Goal: Obtain resource: Download file/media

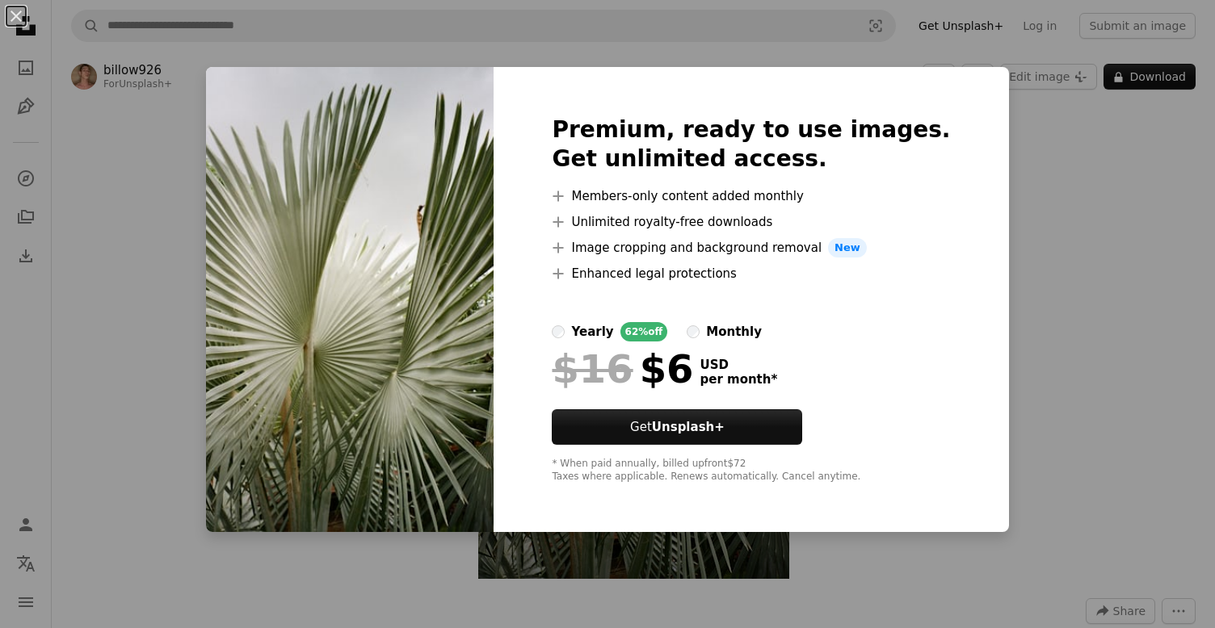
click at [1075, 116] on div "An X shape Premium, ready to use images. Get unlimited access. A plus sign Memb…" at bounding box center [607, 314] width 1215 height 628
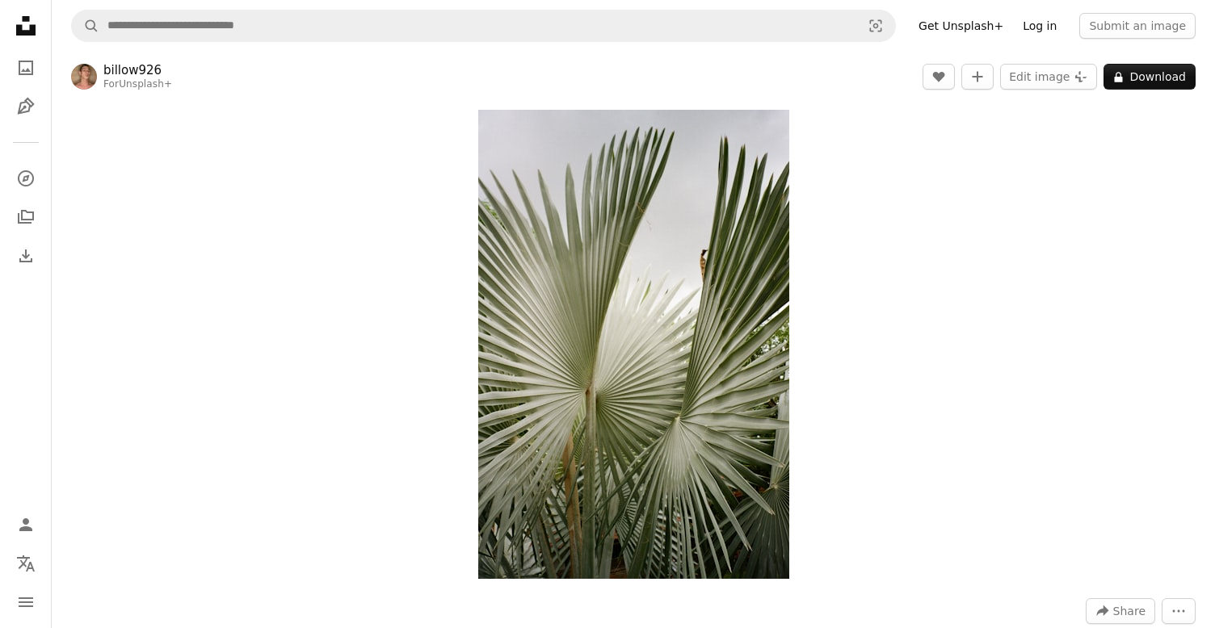
click at [1042, 29] on link "Log in" at bounding box center [1039, 26] width 53 height 26
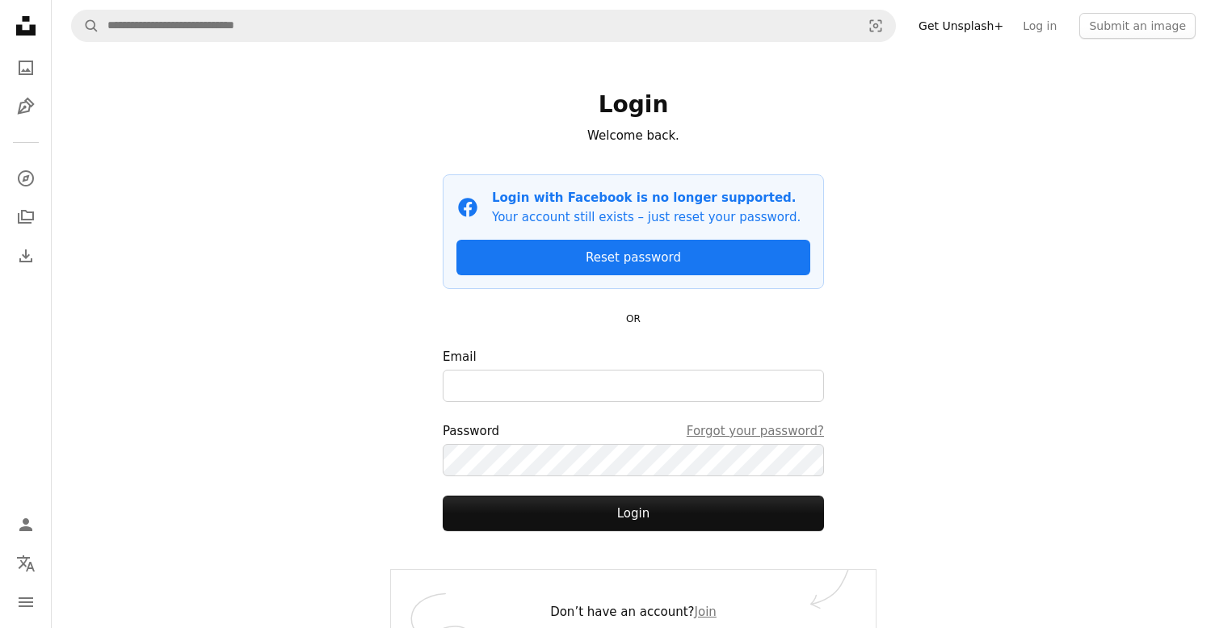
scroll to position [26, 0]
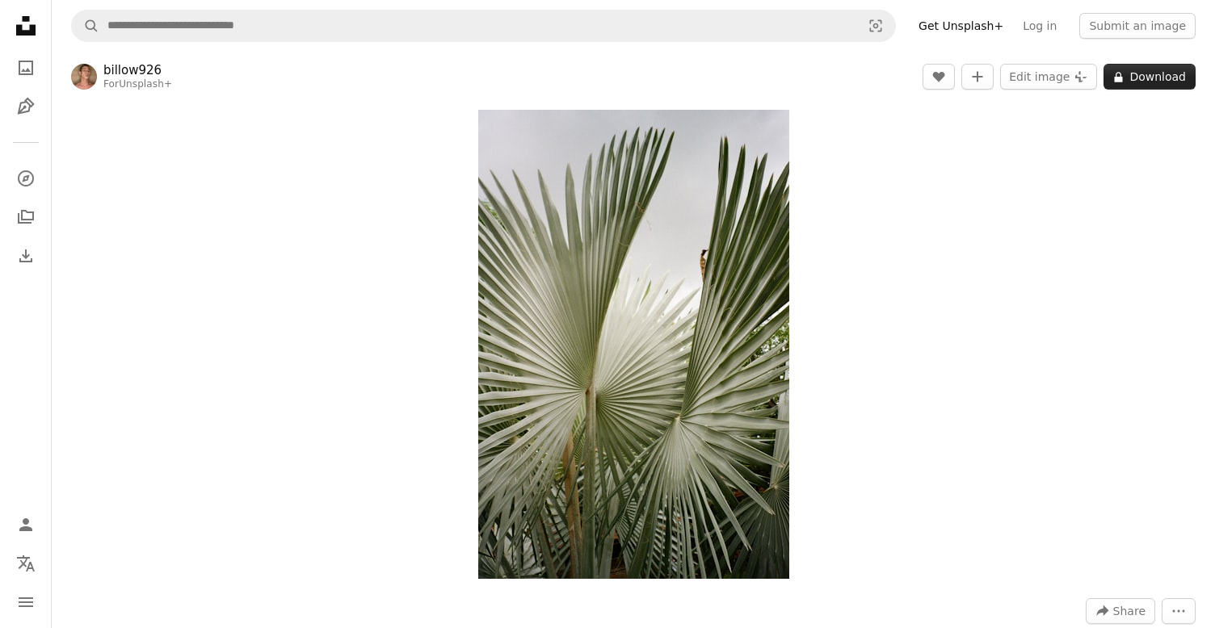
click at [1149, 77] on button "A lock Download" at bounding box center [1149, 77] width 92 height 26
